Goal: Check status: Check status

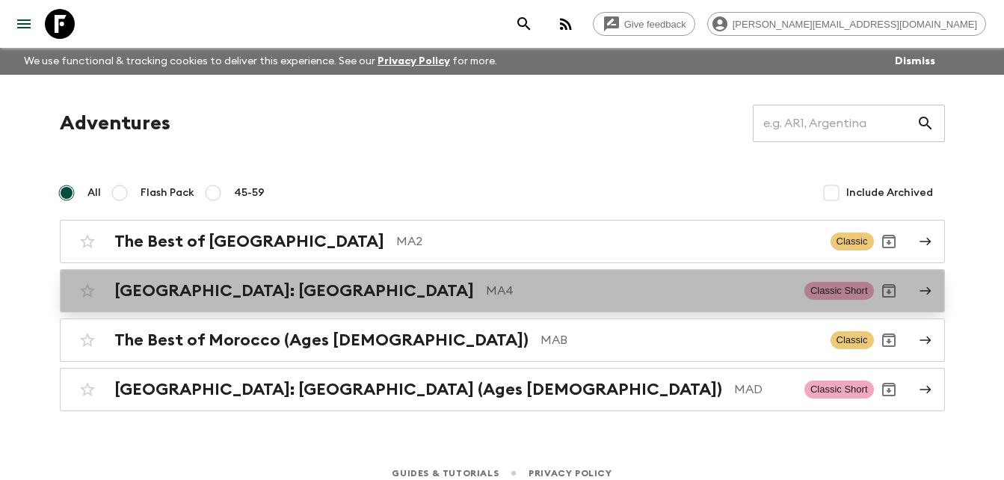
drag, startPoint x: 0, startPoint y: 0, endPoint x: 238, endPoint y: 290, distance: 375.3
click at [238, 290] on h2 "[GEOGRAPHIC_DATA]: [GEOGRAPHIC_DATA]" at bounding box center [293, 290] width 359 height 19
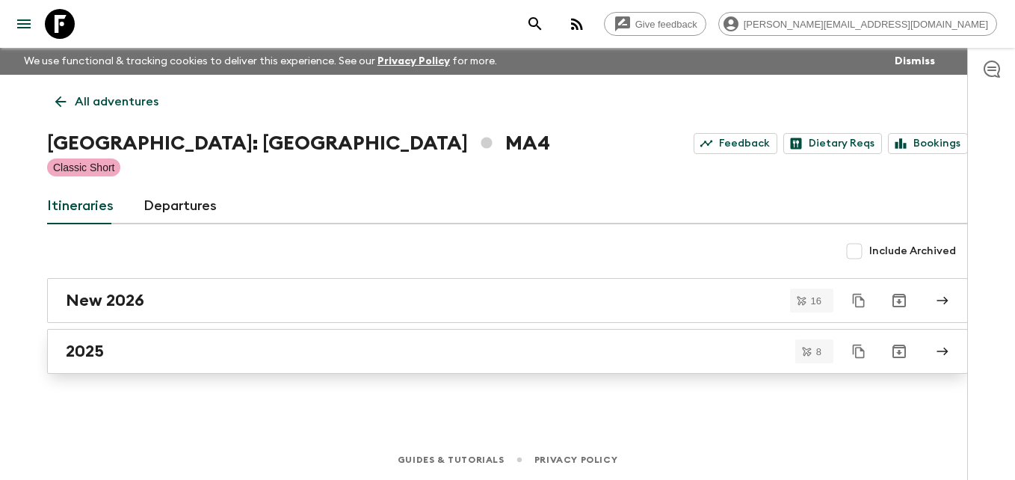
click at [94, 347] on h2 "2025" at bounding box center [85, 350] width 38 height 19
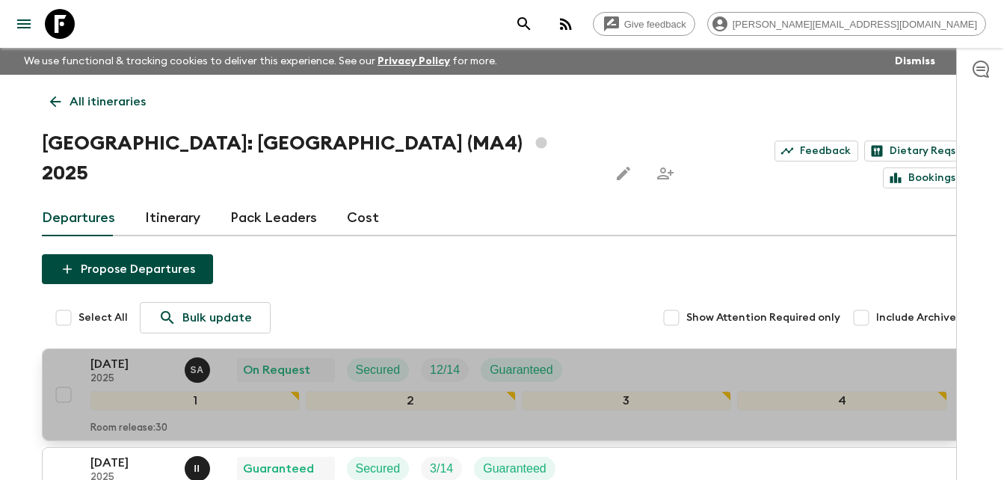
click at [119, 355] on p "[DATE]" at bounding box center [131, 364] width 82 height 18
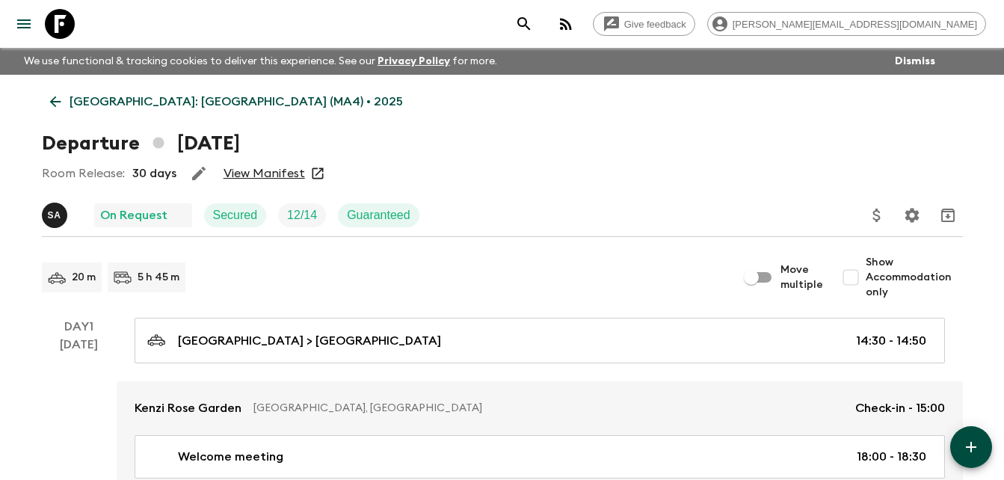
click at [287, 177] on link "View Manifest" at bounding box center [263, 173] width 81 height 15
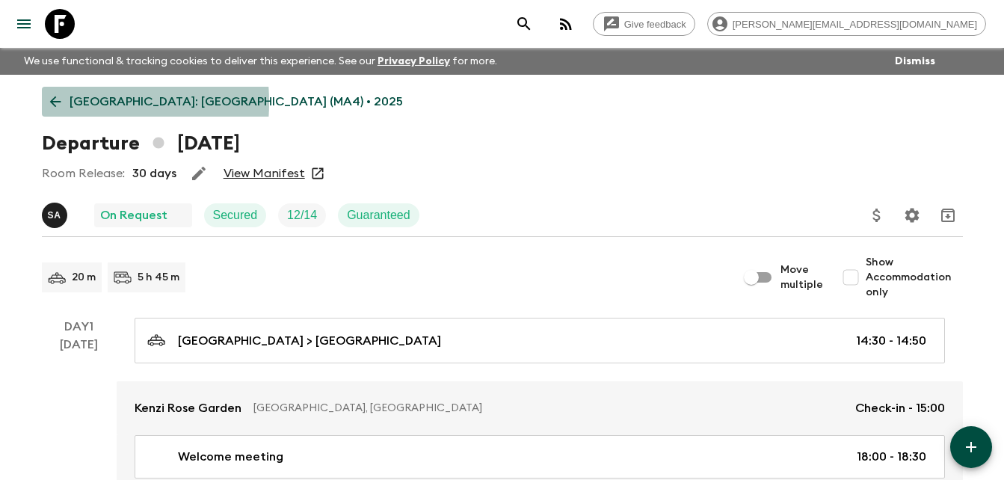
click at [54, 102] on icon at bounding box center [55, 101] width 16 height 16
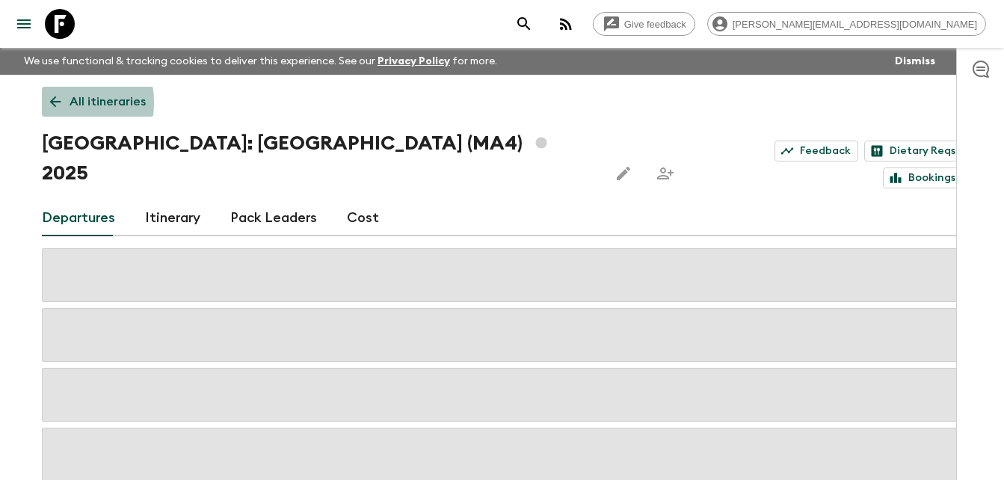
click at [54, 102] on icon at bounding box center [55, 101] width 16 height 16
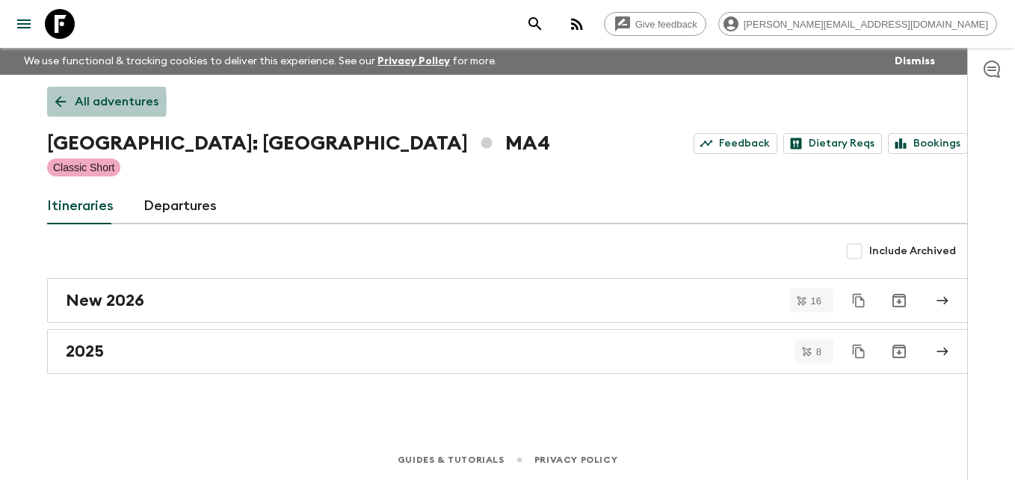
click at [54, 102] on icon at bounding box center [60, 101] width 16 height 16
